Goal: Task Accomplishment & Management: Use online tool/utility

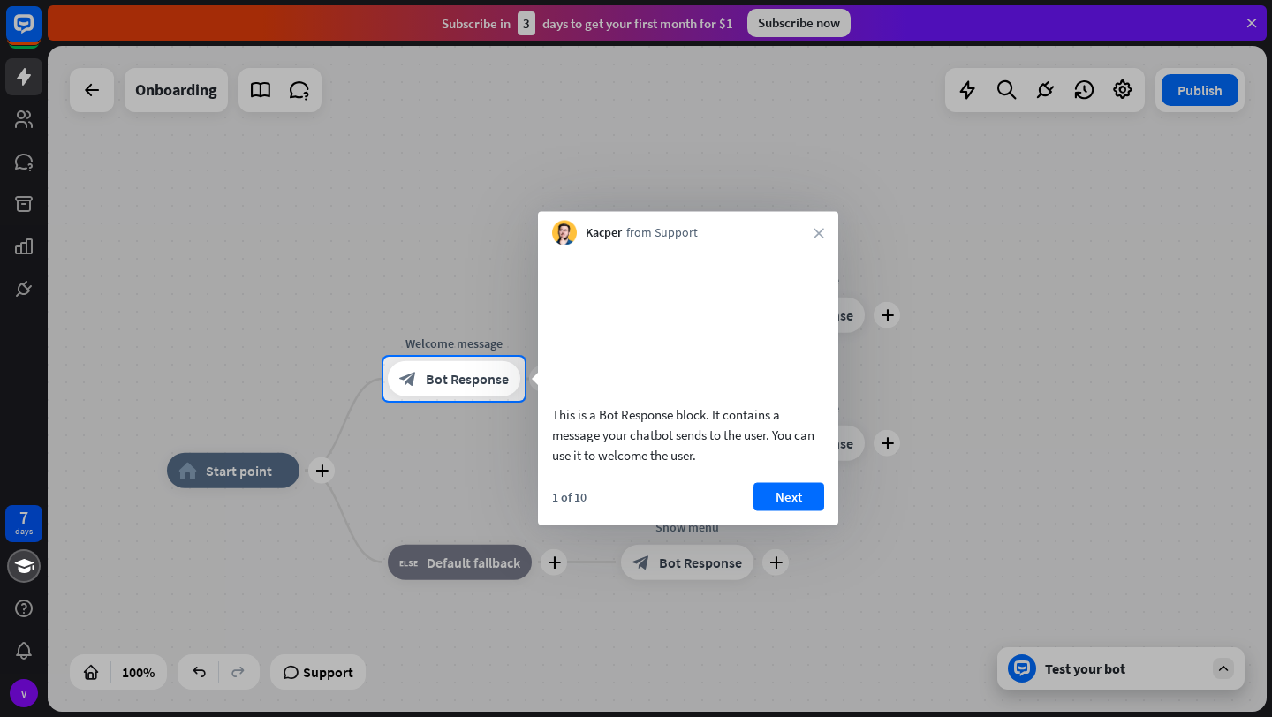
click at [948, 223] on div at bounding box center [636, 178] width 1272 height 357
click at [781, 511] on button "Next" at bounding box center [788, 496] width 71 height 28
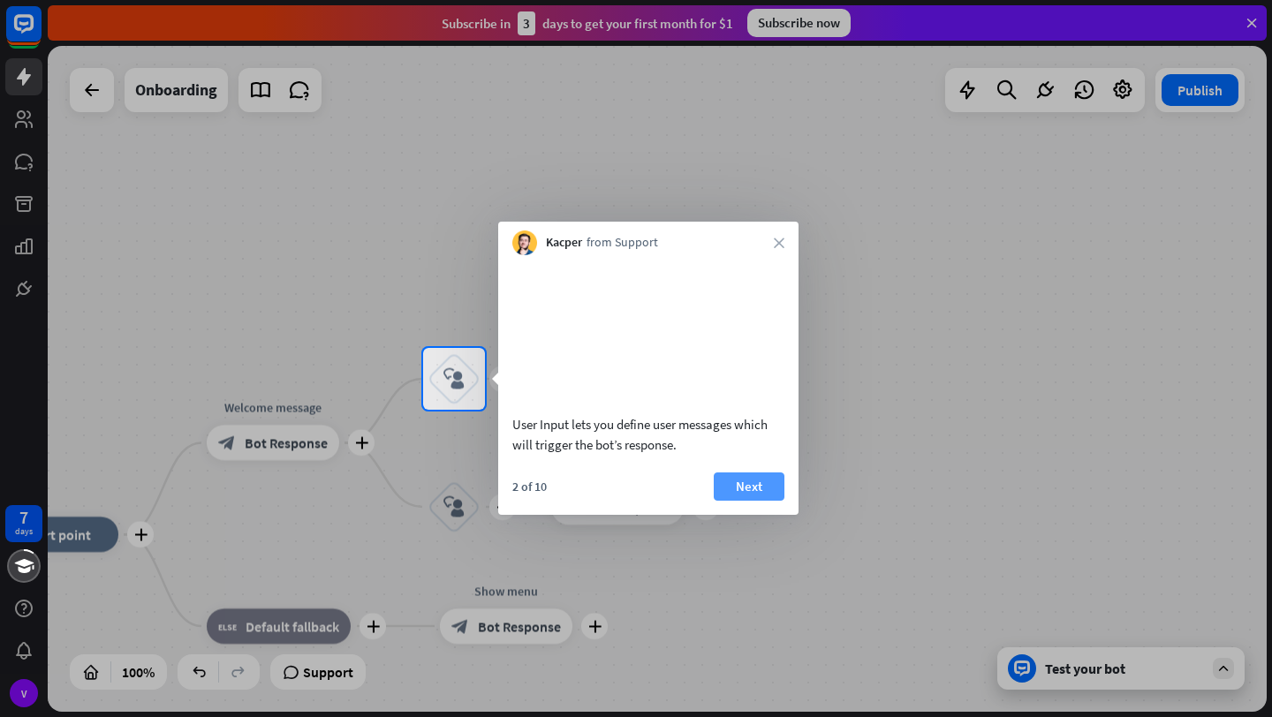
click at [771, 501] on button "Next" at bounding box center [749, 487] width 71 height 28
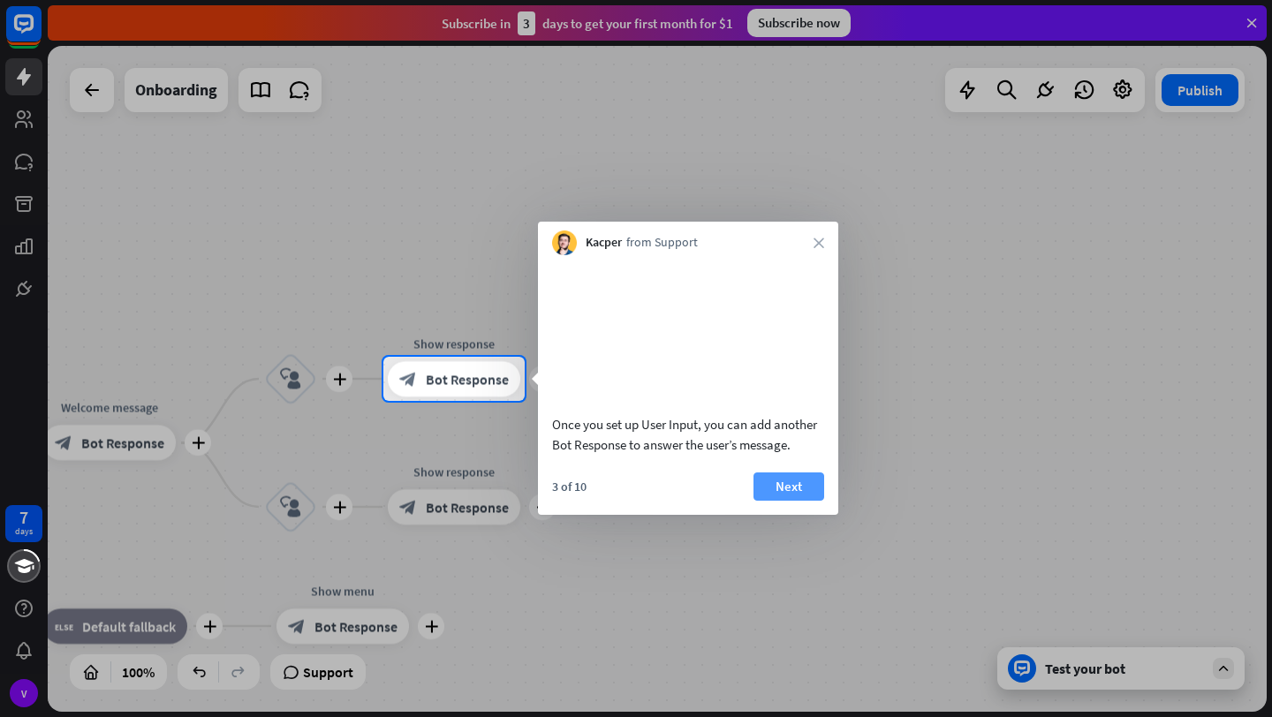
click at [795, 501] on button "Next" at bounding box center [788, 487] width 71 height 28
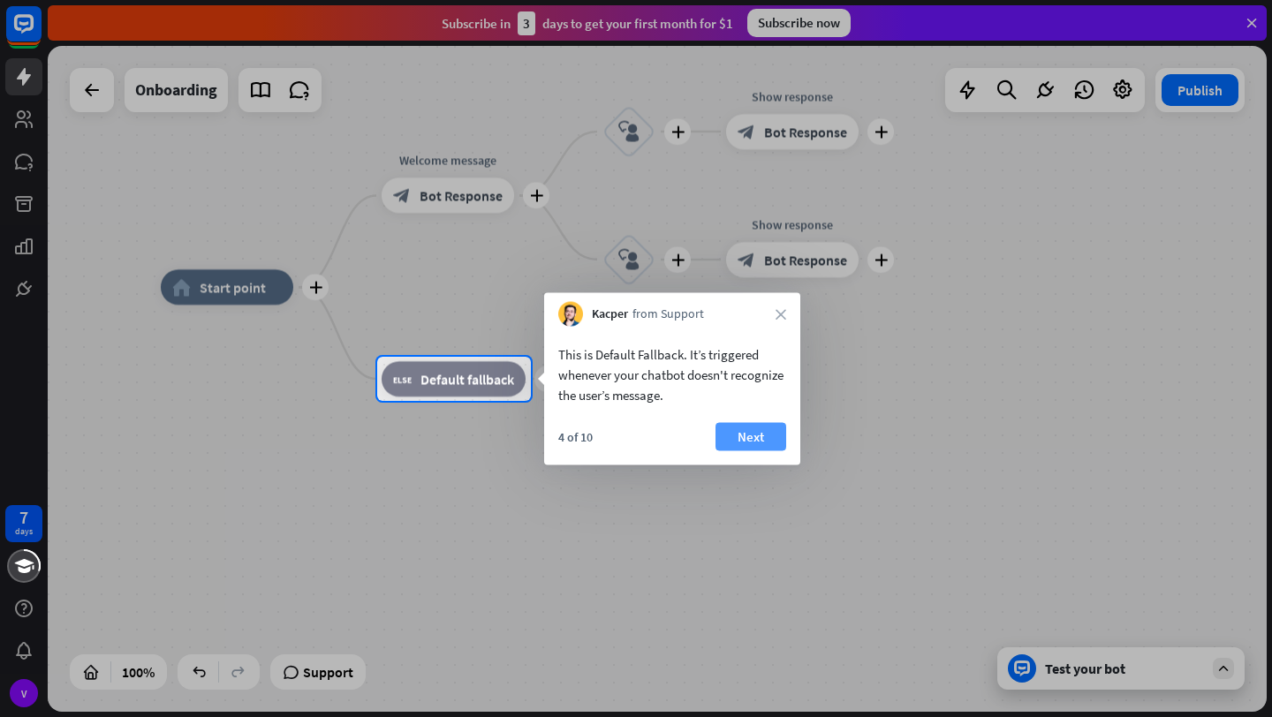
click at [760, 438] on button "Next" at bounding box center [750, 437] width 71 height 28
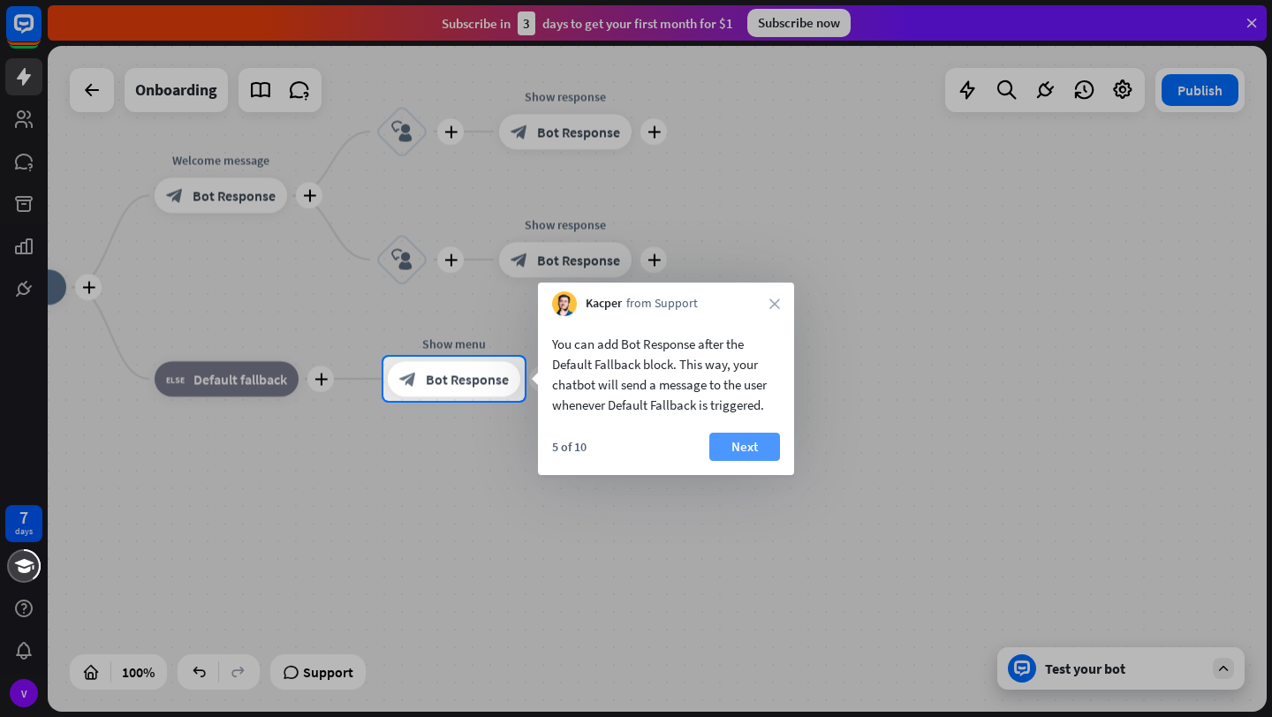
click at [769, 443] on button "Next" at bounding box center [744, 447] width 71 height 28
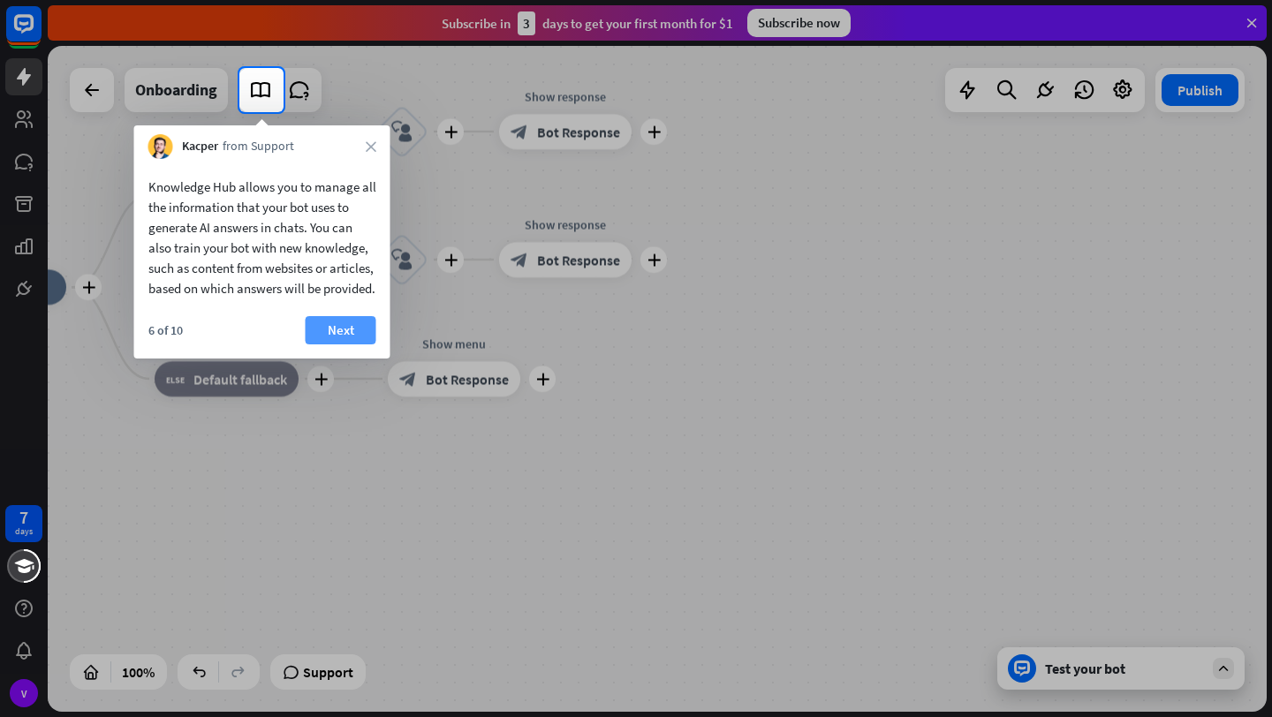
click at [372, 344] on button "Next" at bounding box center [341, 330] width 71 height 28
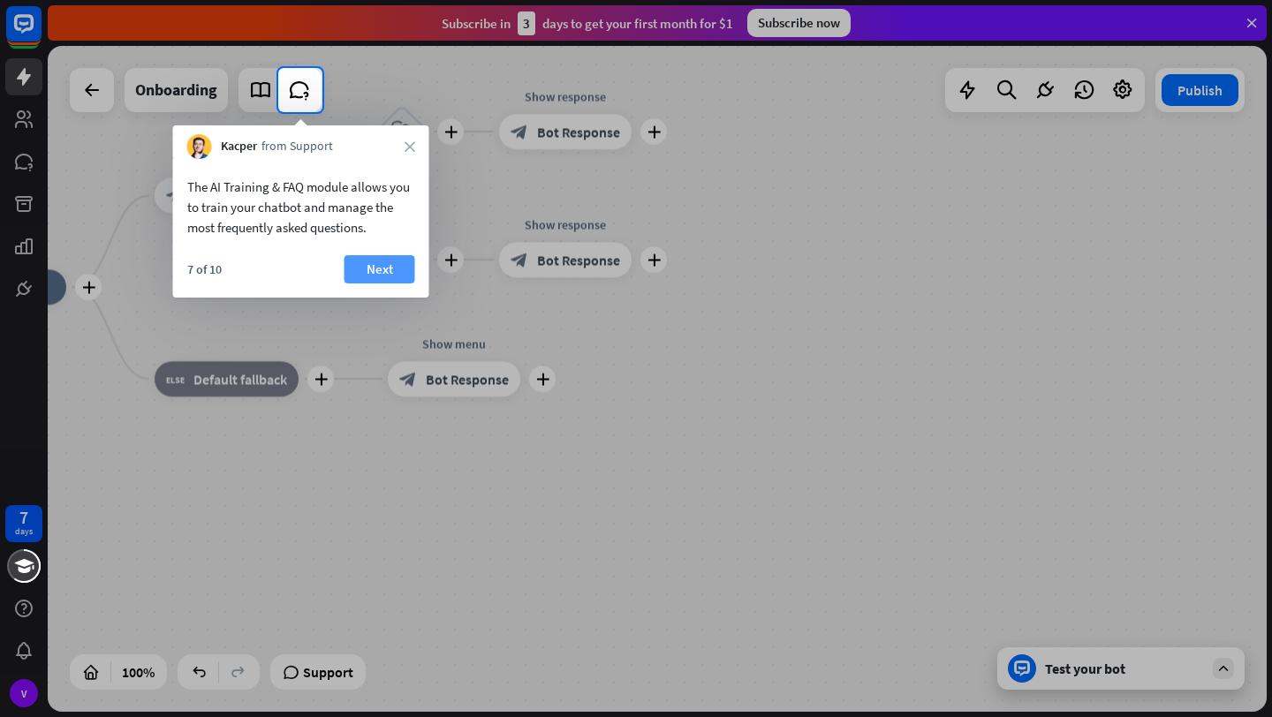
click at [373, 263] on button "Next" at bounding box center [379, 269] width 71 height 28
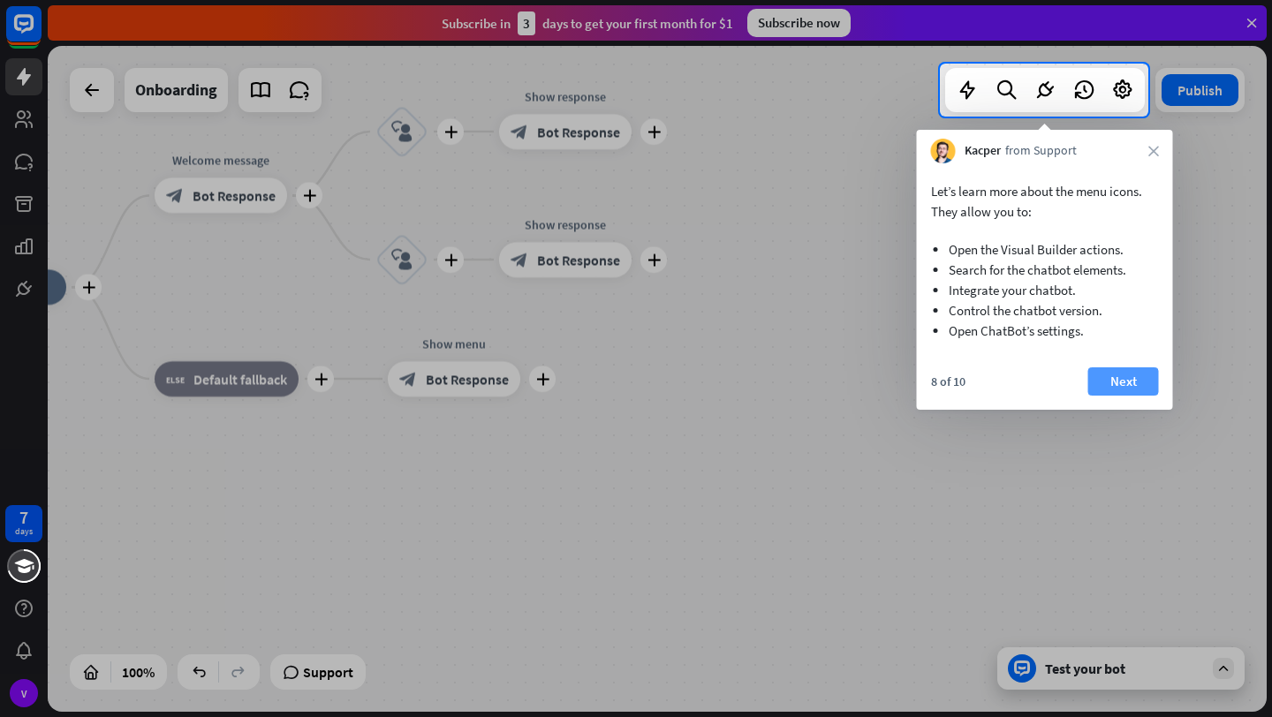
click at [1123, 376] on button "Next" at bounding box center [1123, 381] width 71 height 28
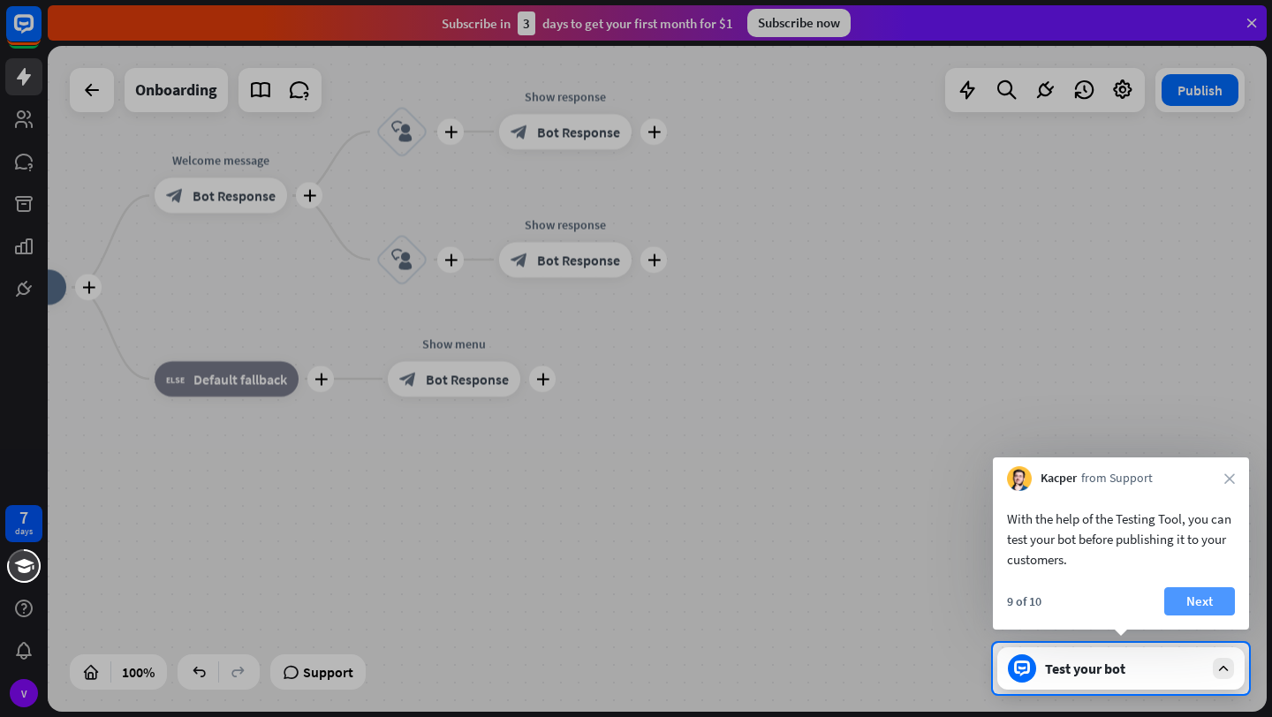
click at [1222, 612] on button "Next" at bounding box center [1199, 601] width 71 height 28
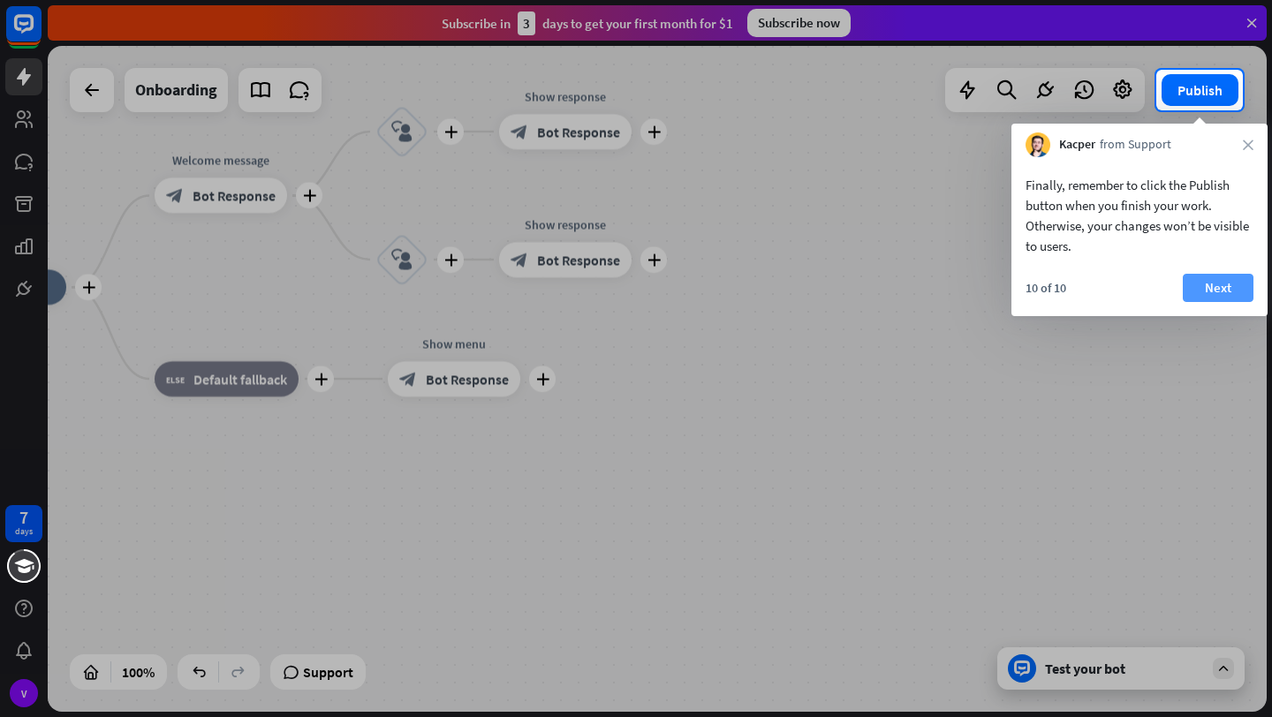
click at [1203, 281] on button "Next" at bounding box center [1218, 288] width 71 height 28
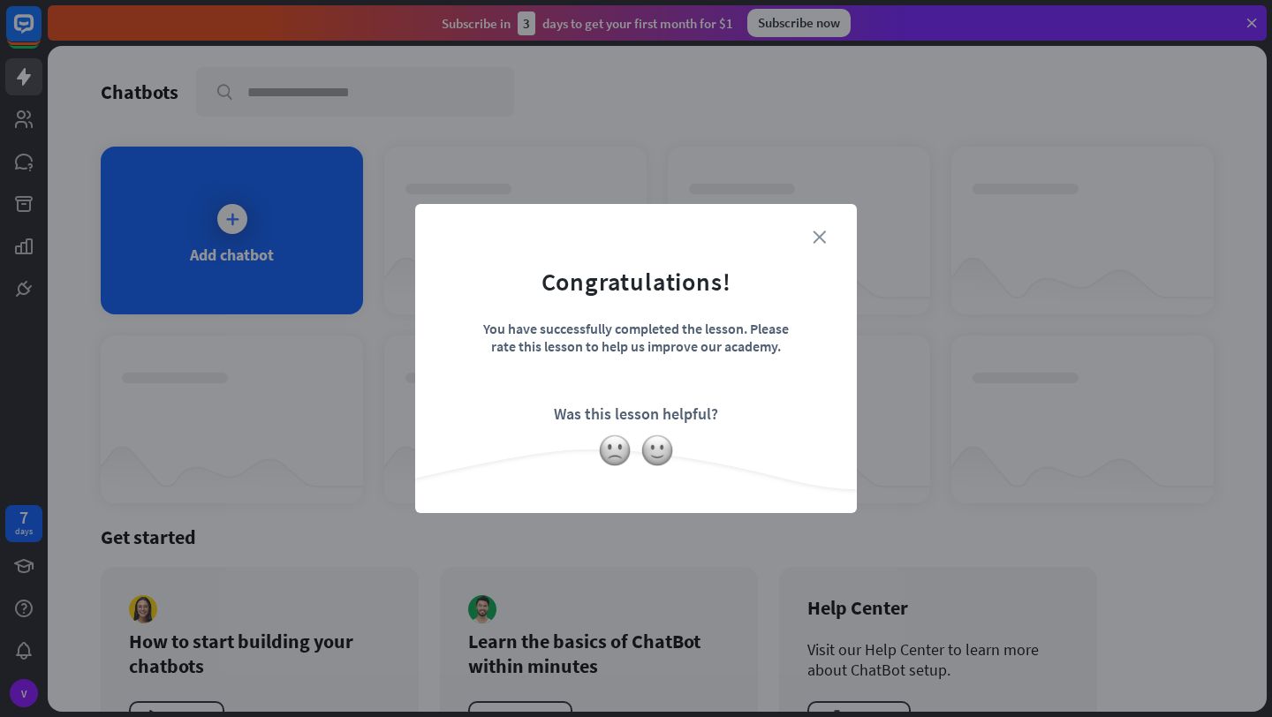
click at [823, 239] on icon "close" at bounding box center [819, 237] width 13 height 13
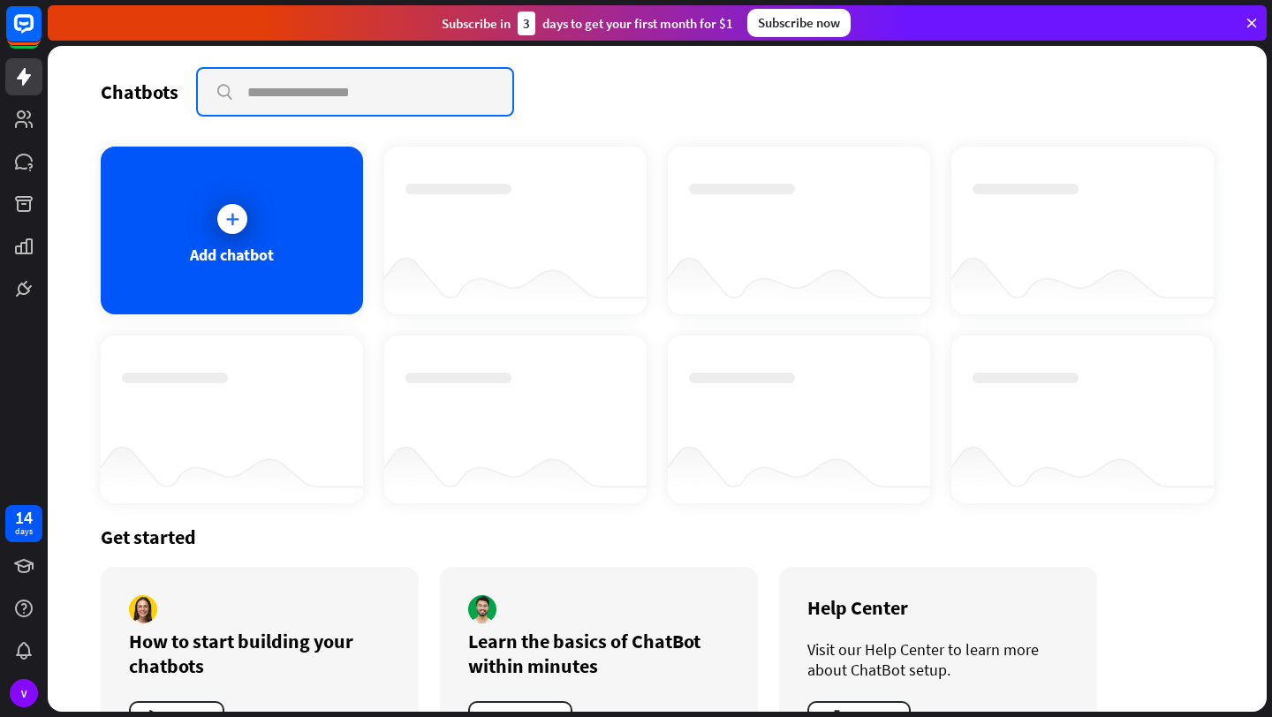
click at [276, 81] on input "text" at bounding box center [355, 92] width 314 height 46
click at [273, 117] on div "Chatbots search Add chatbot Get started How to start building your chatbots Wat…" at bounding box center [657, 379] width 1219 height 666
click at [282, 110] on input "text" at bounding box center [355, 92] width 314 height 46
type input "**********"
click at [319, 108] on input "**********" at bounding box center [355, 92] width 314 height 46
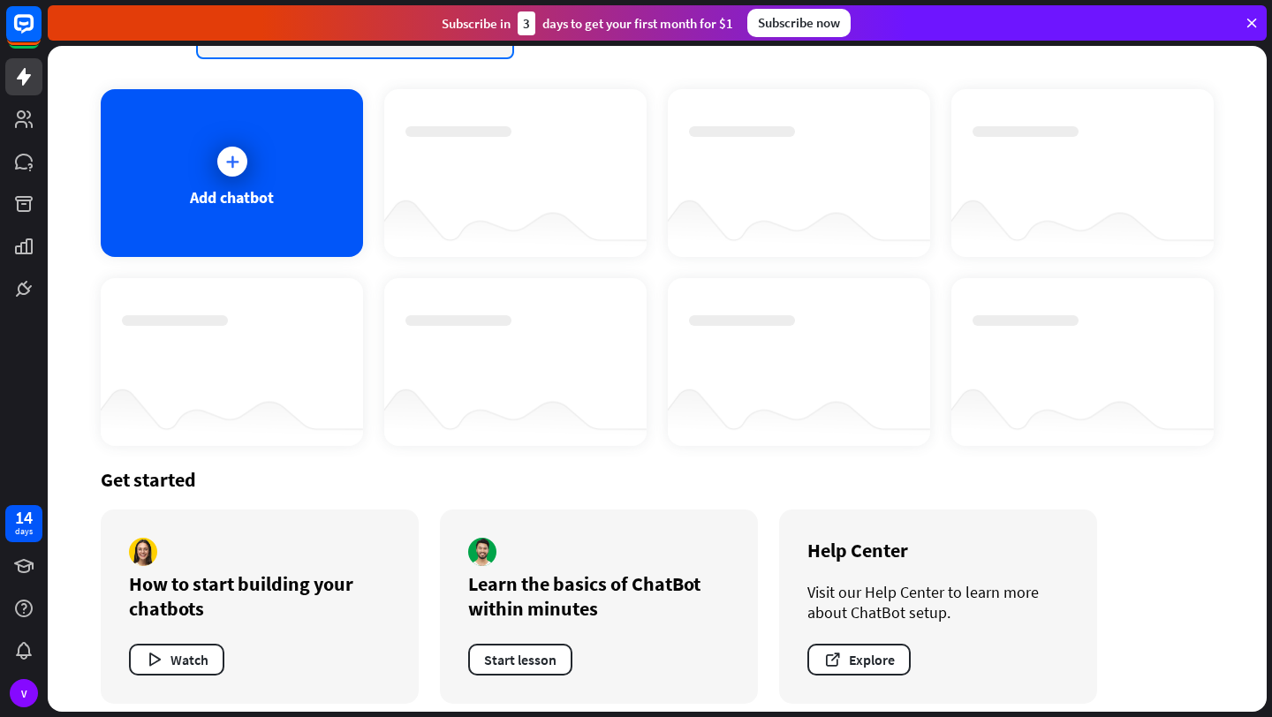
scroll to position [71, 0]
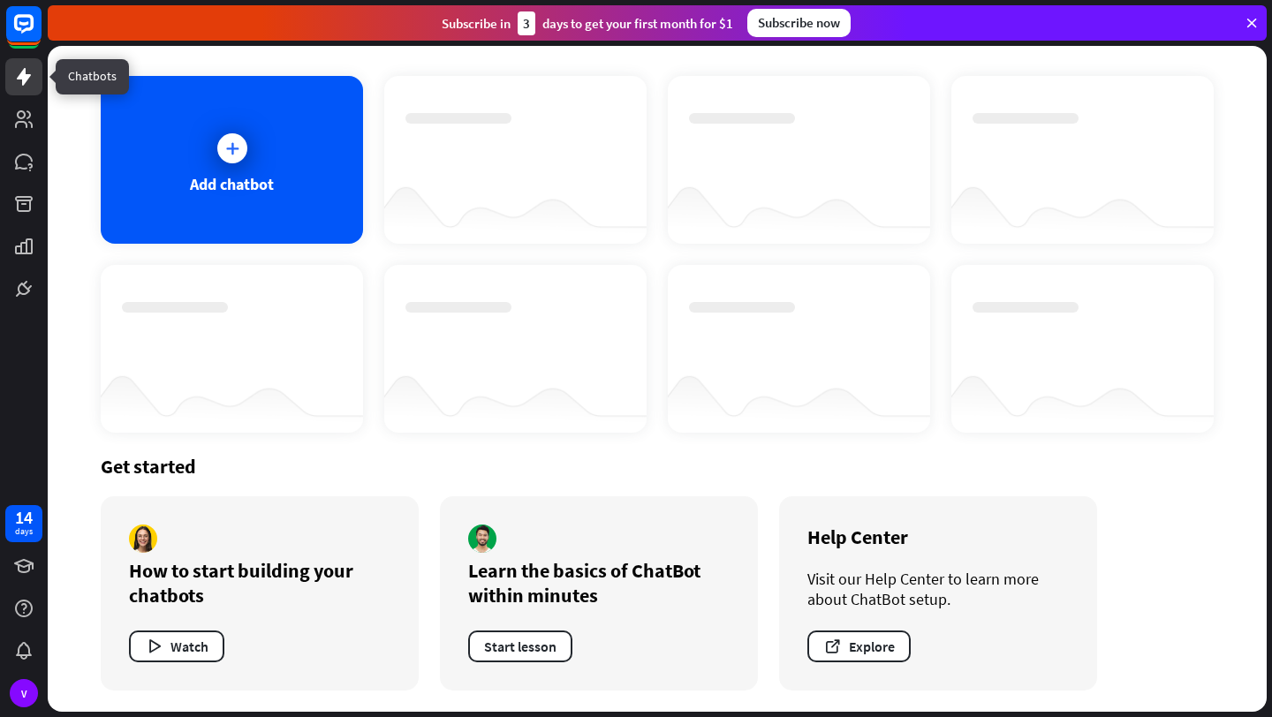
click at [22, 79] on icon at bounding box center [24, 77] width 14 height 18
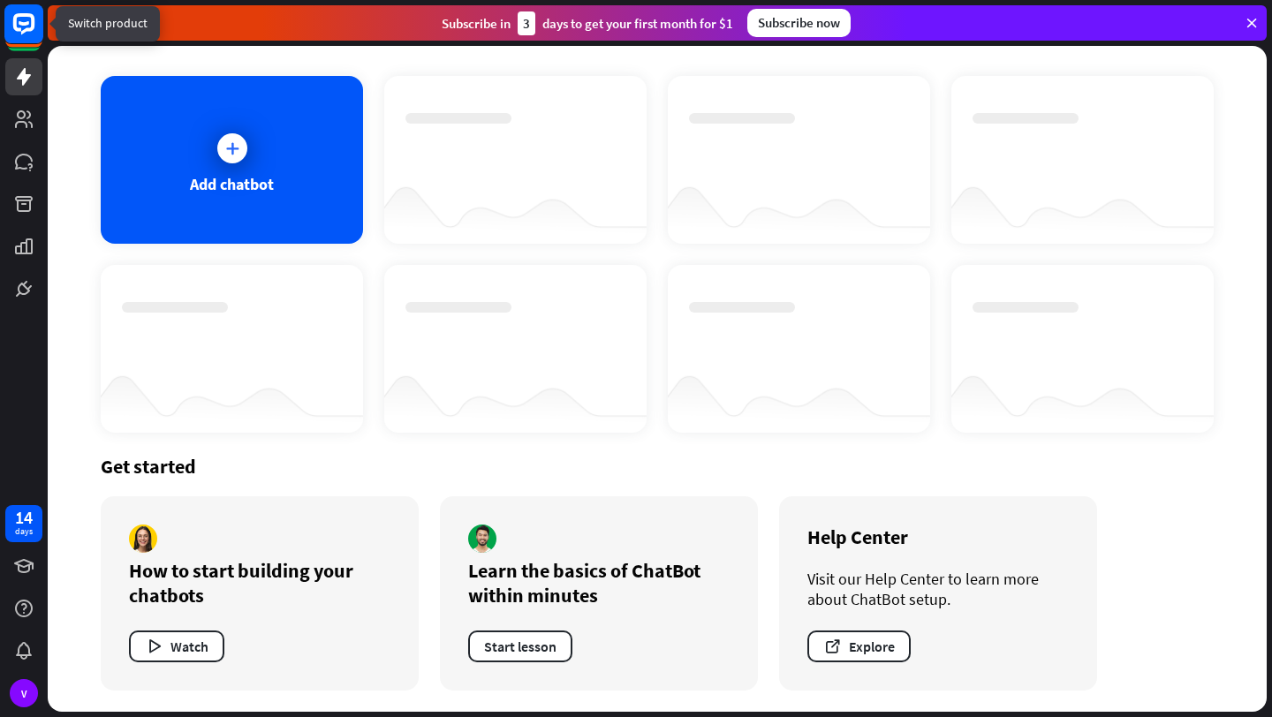
click at [24, 39] on rect at bounding box center [23, 23] width 39 height 39
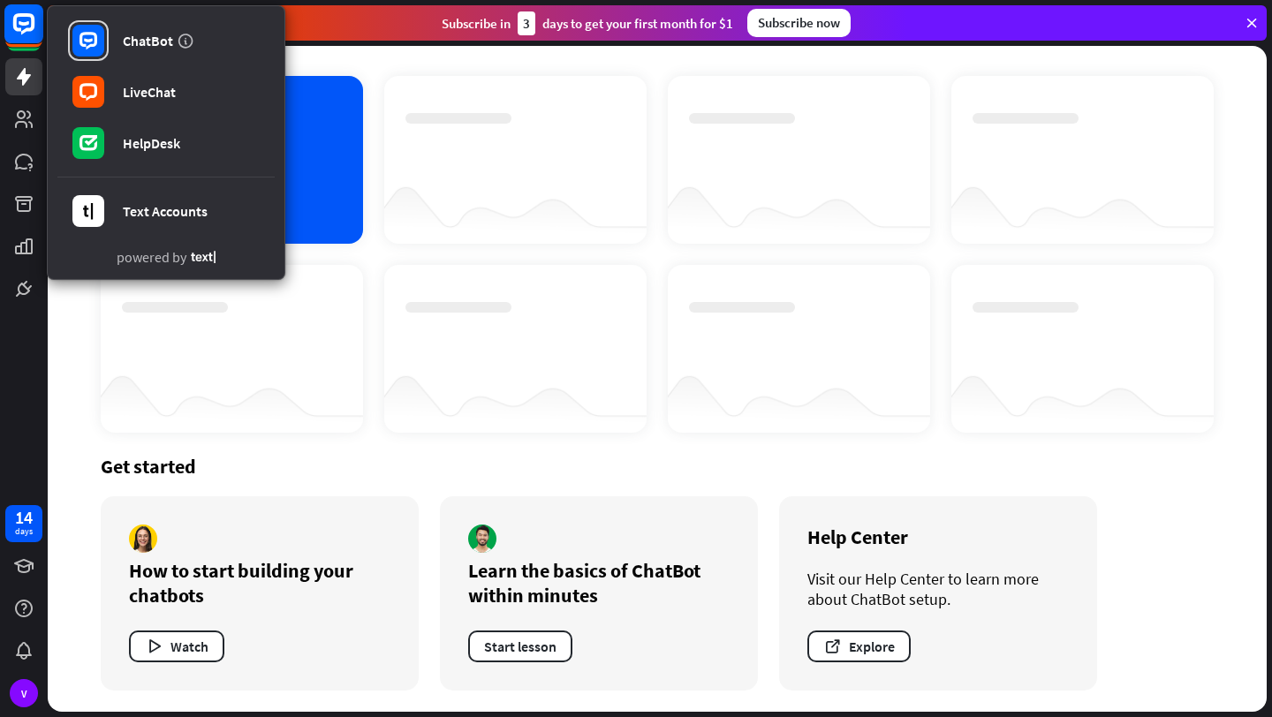
click at [25, 40] on rect at bounding box center [23, 23] width 39 height 39
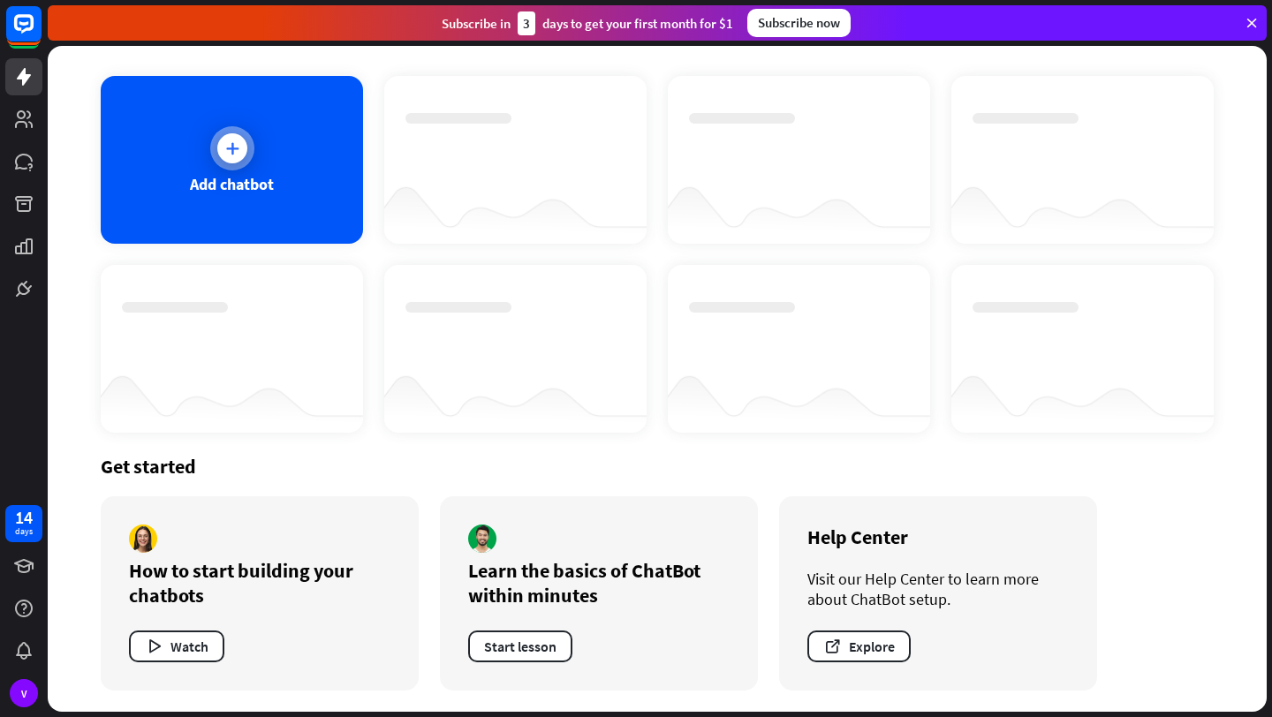
click at [208, 168] on div "Add chatbot" at bounding box center [232, 160] width 262 height 168
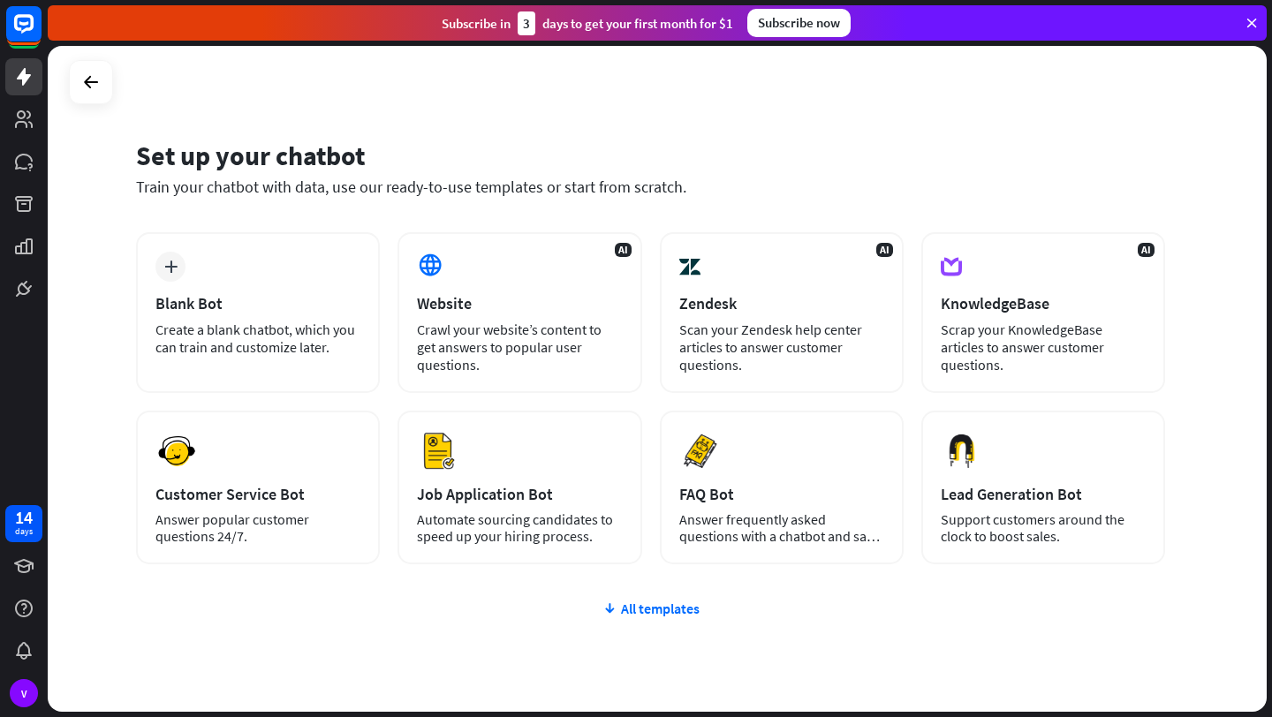
click at [1251, 23] on icon at bounding box center [1252, 23] width 16 height 16
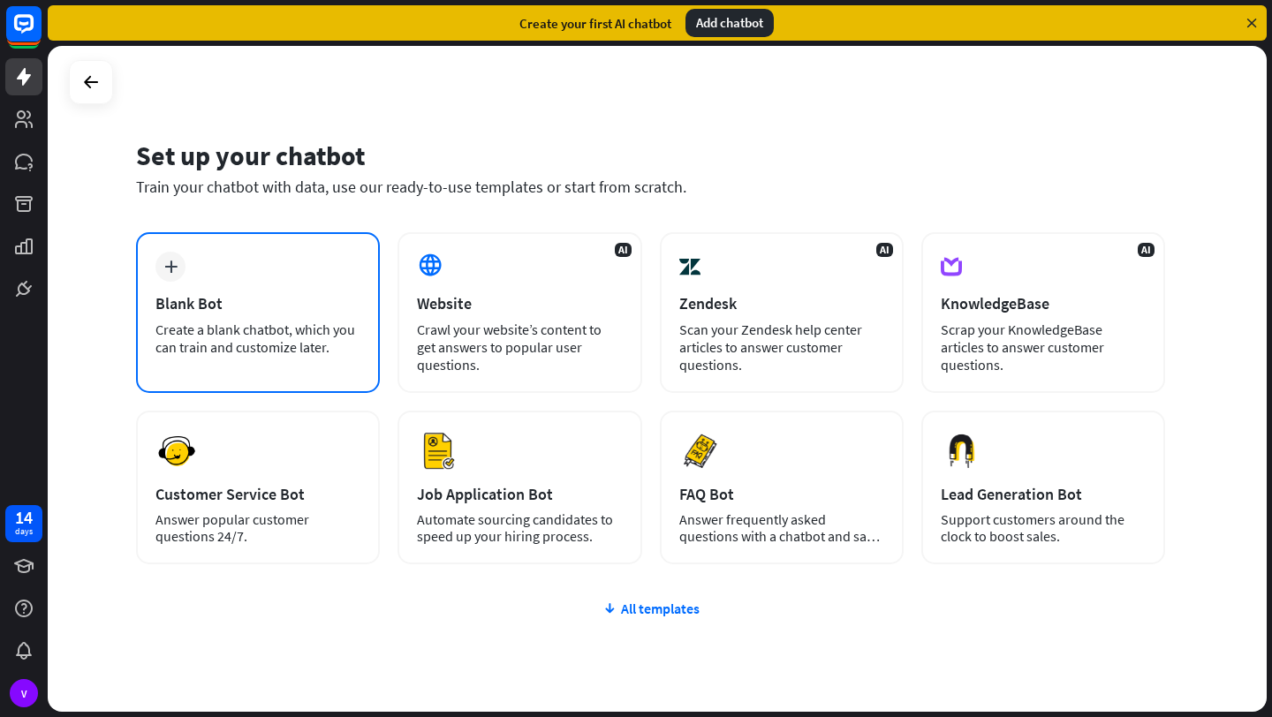
click at [339, 367] on div "plus Blank Bot Create a blank chatbot, which you can train and customize later." at bounding box center [258, 312] width 244 height 161
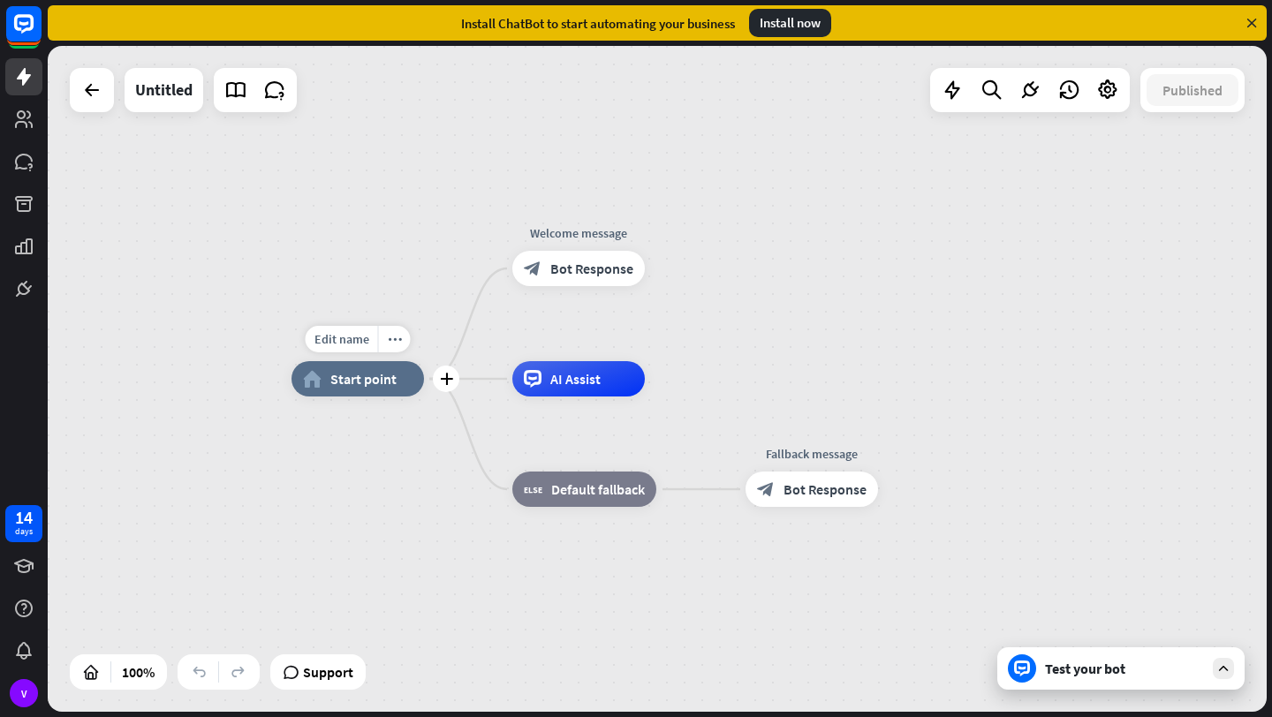
click at [375, 385] on span "Start point" at bounding box center [363, 379] width 66 height 18
